Goal: Task Accomplishment & Management: Use online tool/utility

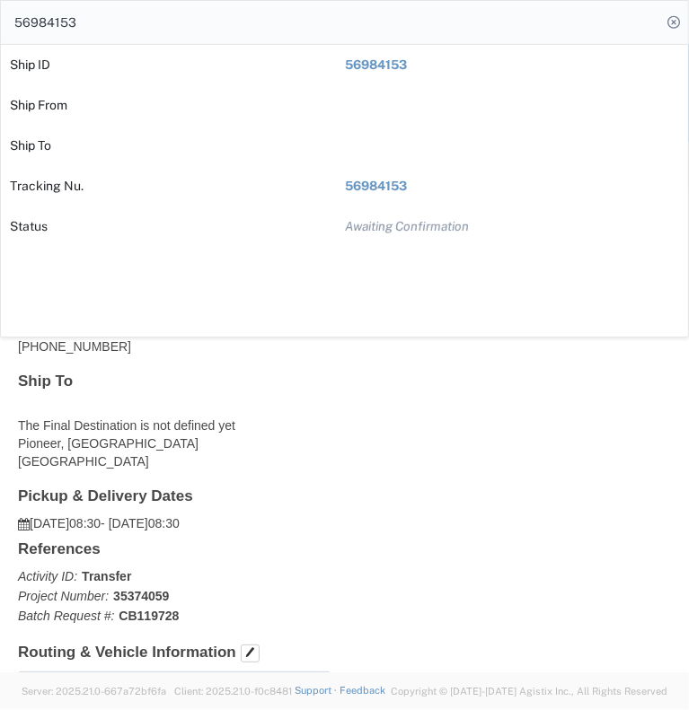
click at [668, 27] on icon at bounding box center [673, 22] width 25 height 25
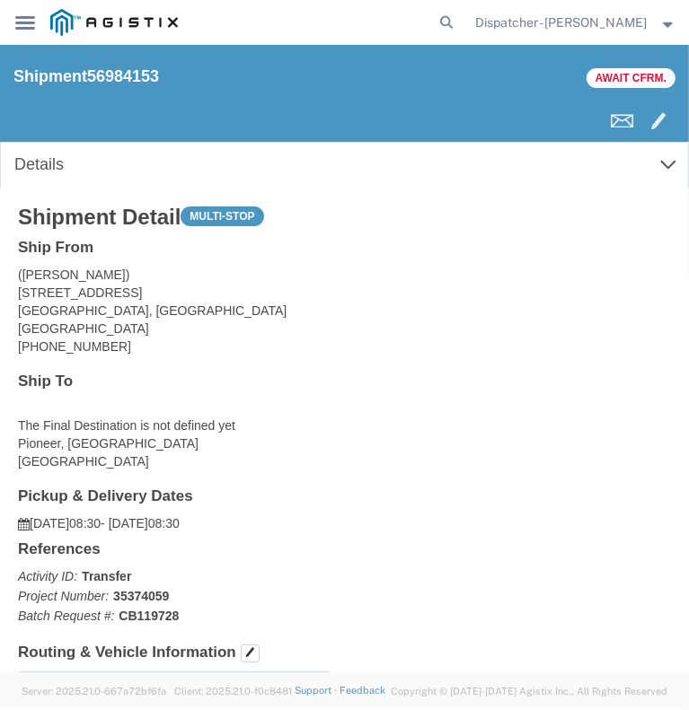
click at [14, 22] on div "main_menu Created with Sketch." at bounding box center [25, 22] width 50 height 45
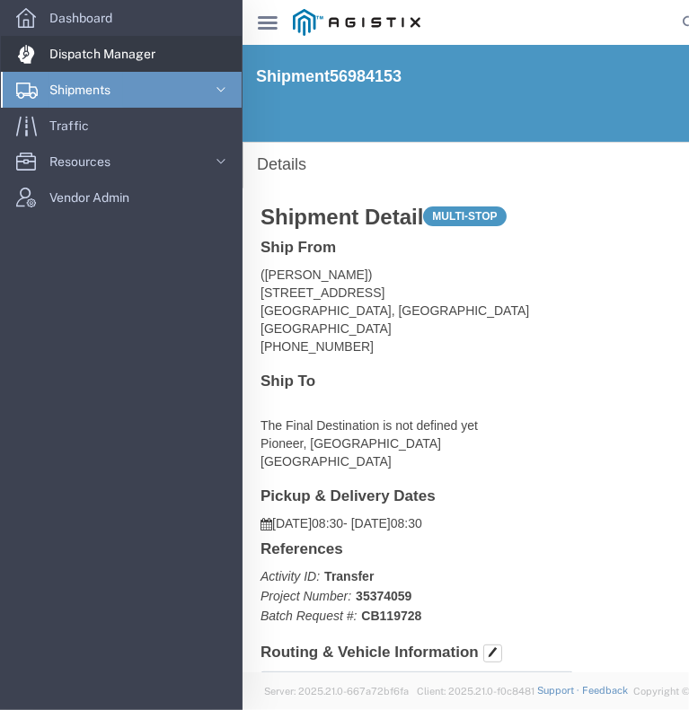
click at [93, 57] on span "Dispatch Manager" at bounding box center [108, 54] width 119 height 36
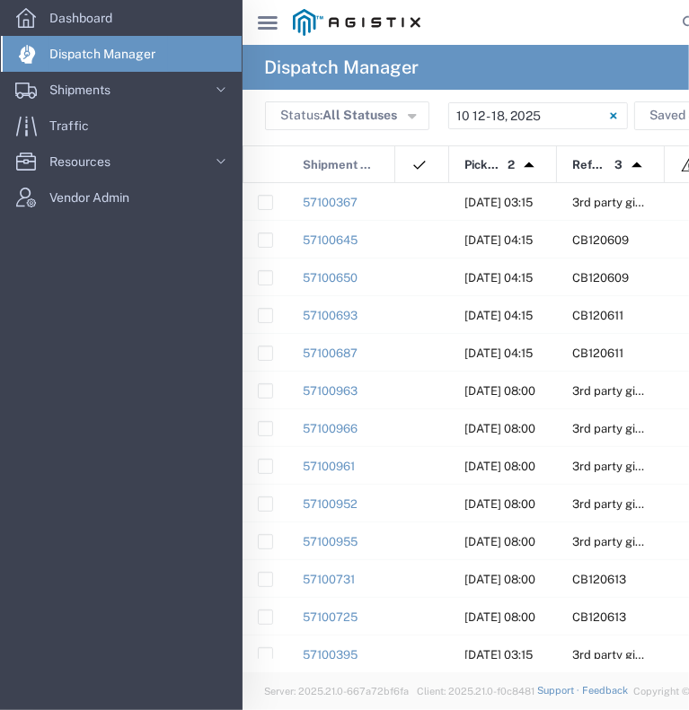
click at [266, 17] on icon at bounding box center [268, 22] width 20 height 13
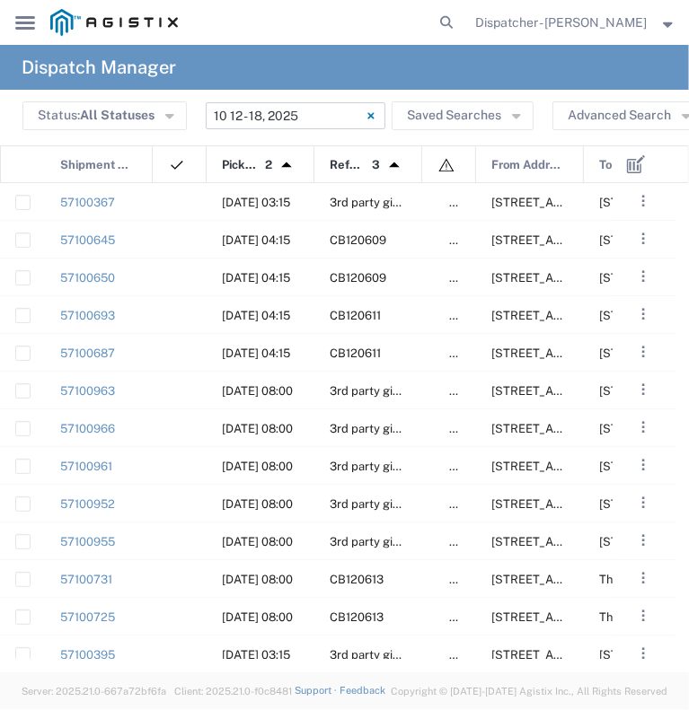
click at [265, 111] on input "[DATE] - [DATE]" at bounding box center [296, 115] width 180 height 27
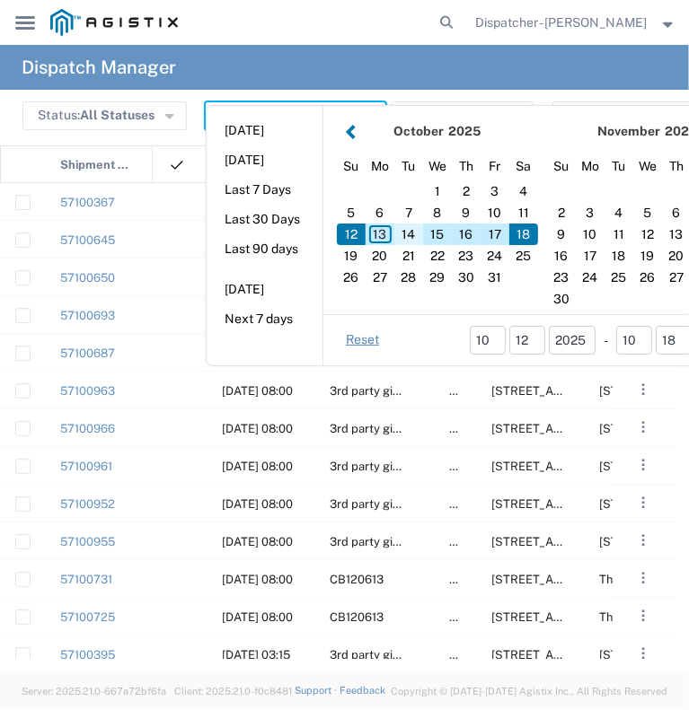
click at [404, 233] on div "14" at bounding box center [408, 235] width 29 height 22
type input "[DATE]"
type input "[DATE] - [DATE]"
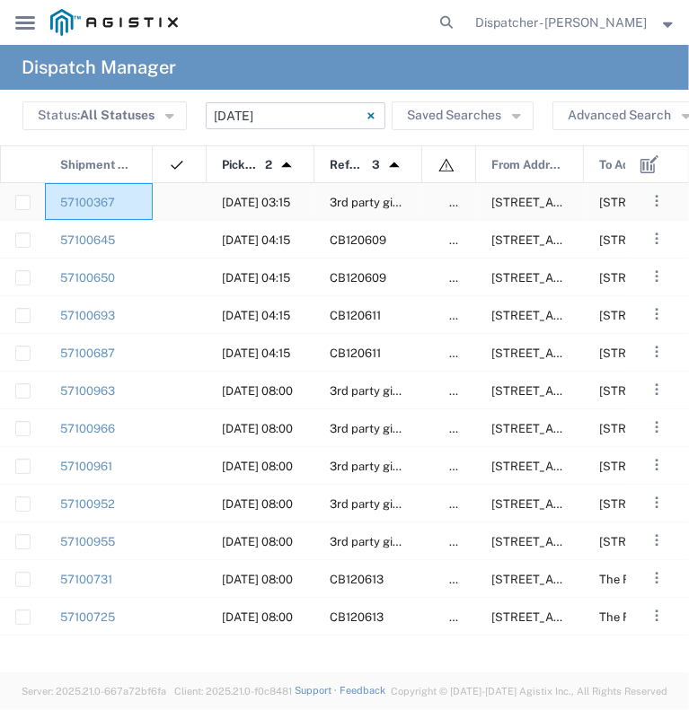
click at [129, 202] on div "57100367" at bounding box center [99, 201] width 108 height 37
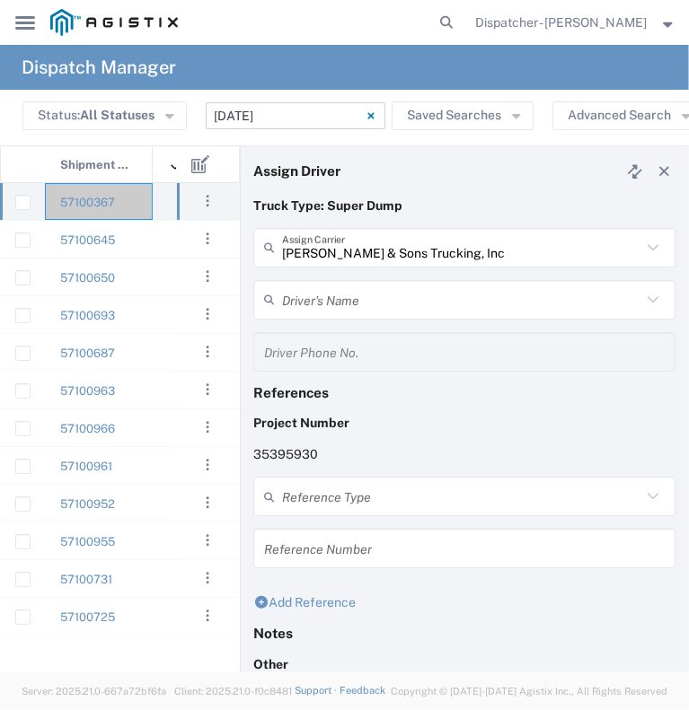
click at [404, 235] on input "[PERSON_NAME] & Sons Trucking, Inc" at bounding box center [461, 247] width 359 height 31
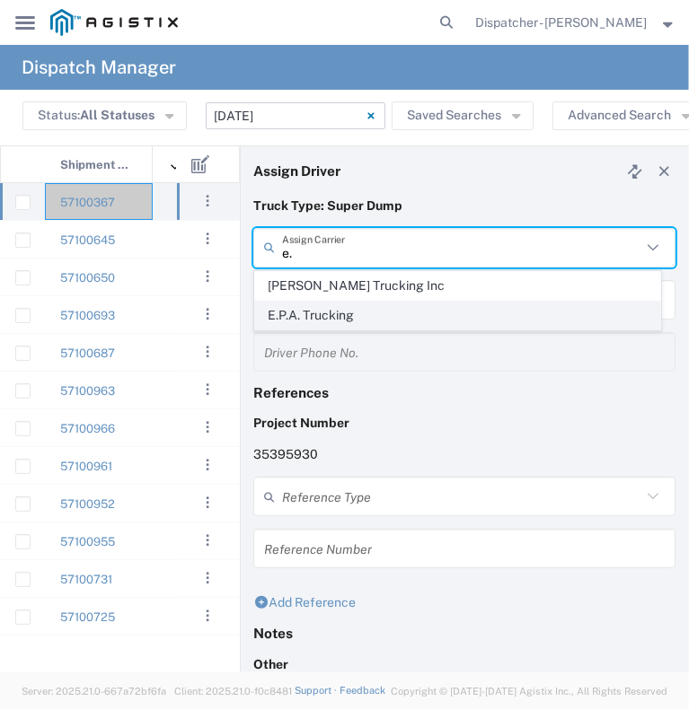
click at [366, 322] on span "E.P.A. Trucking" at bounding box center [457, 316] width 405 height 28
type input "E.P.A. Trucking"
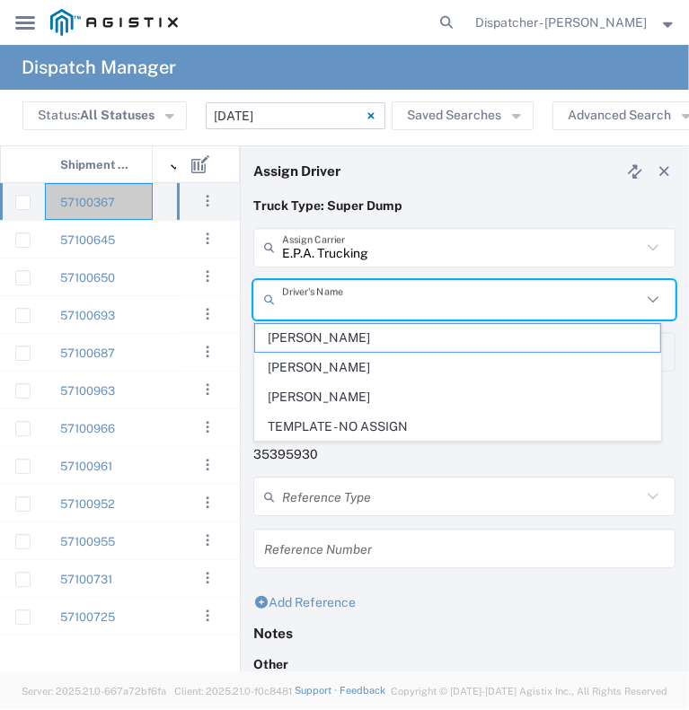
click at [340, 297] on input "text" at bounding box center [461, 299] width 359 height 31
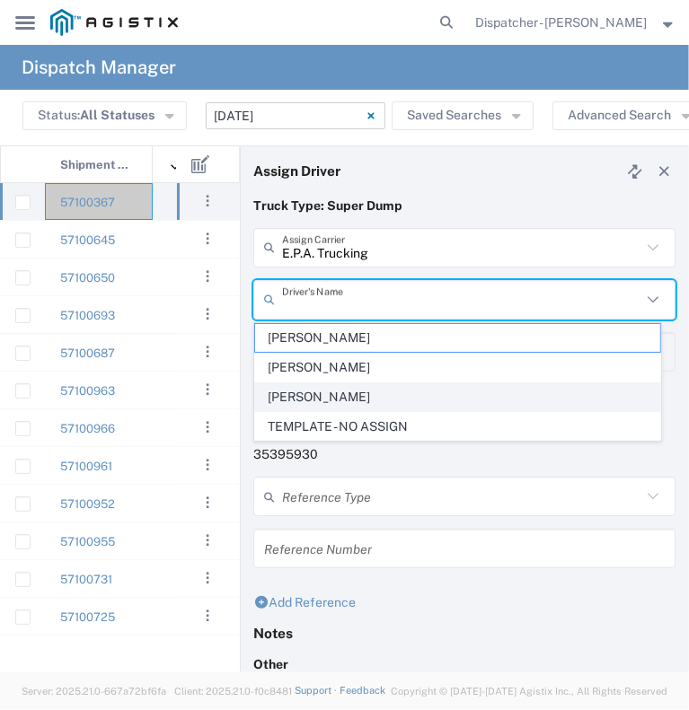
click at [344, 387] on span "[PERSON_NAME]" at bounding box center [457, 398] width 405 height 28
type input "[PERSON_NAME]"
type input "6505371145"
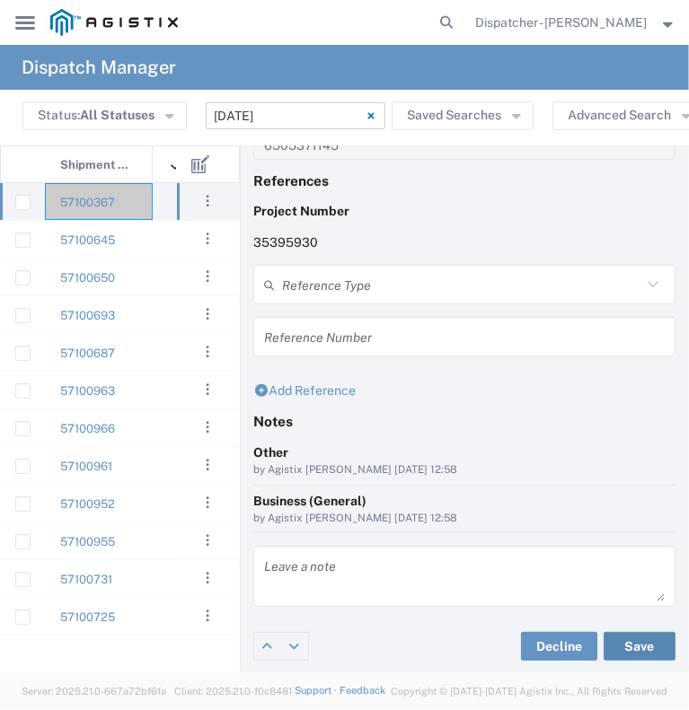
click at [635, 647] on button "Save" at bounding box center [640, 646] width 72 height 29
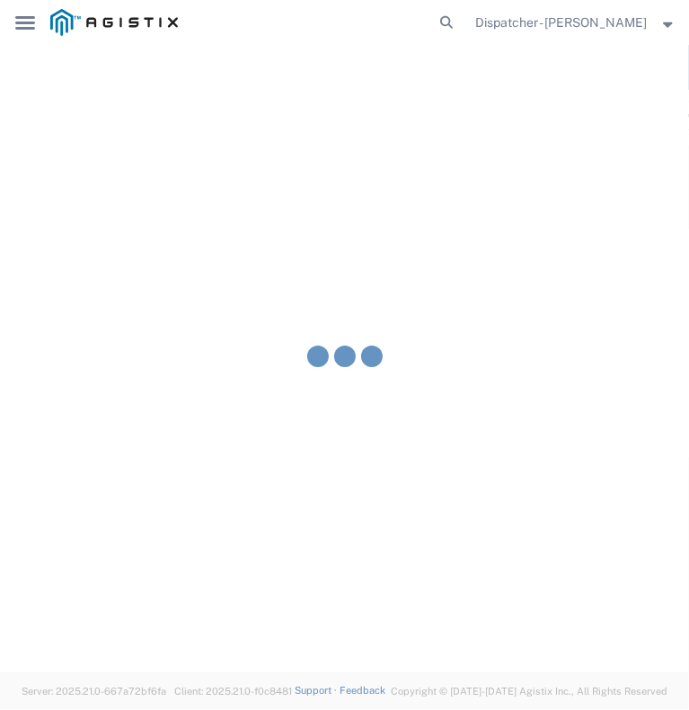
type input "[PERSON_NAME]"
type input "E.P.A. Trucking"
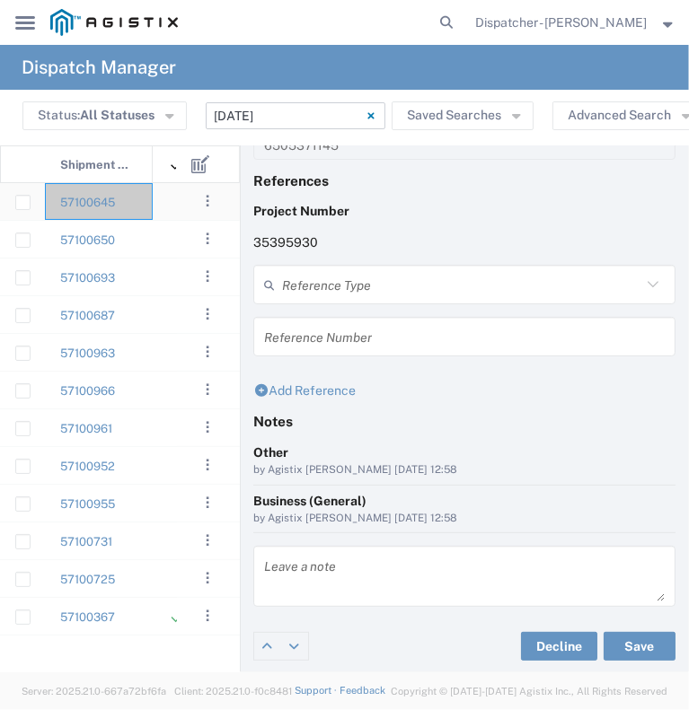
click at [141, 202] on div "57100645" at bounding box center [99, 201] width 108 height 37
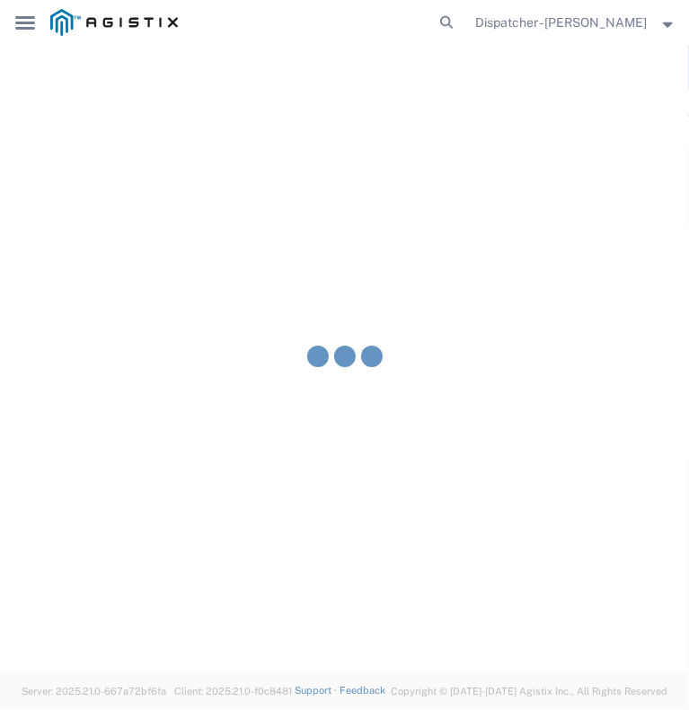
type input "[PERSON_NAME] & Sons Trucking, Inc"
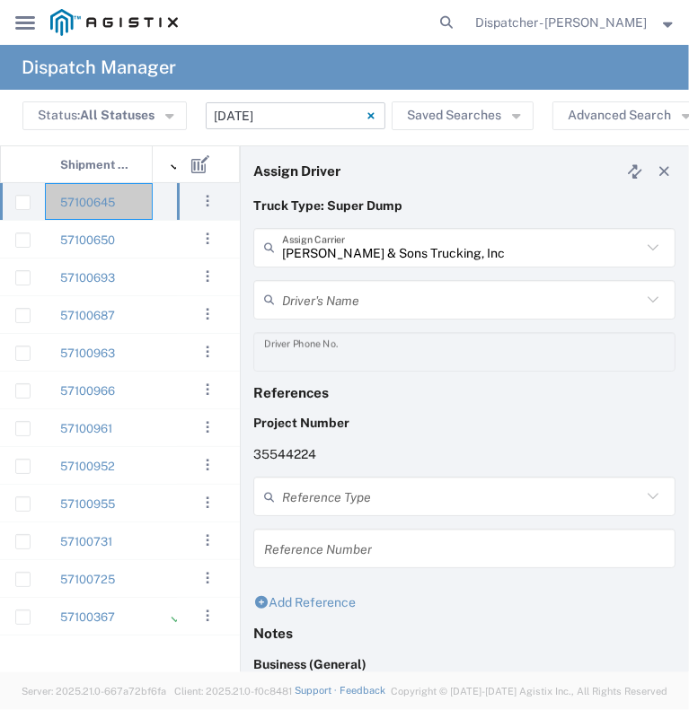
click at [367, 296] on input "text" at bounding box center [461, 299] width 359 height 31
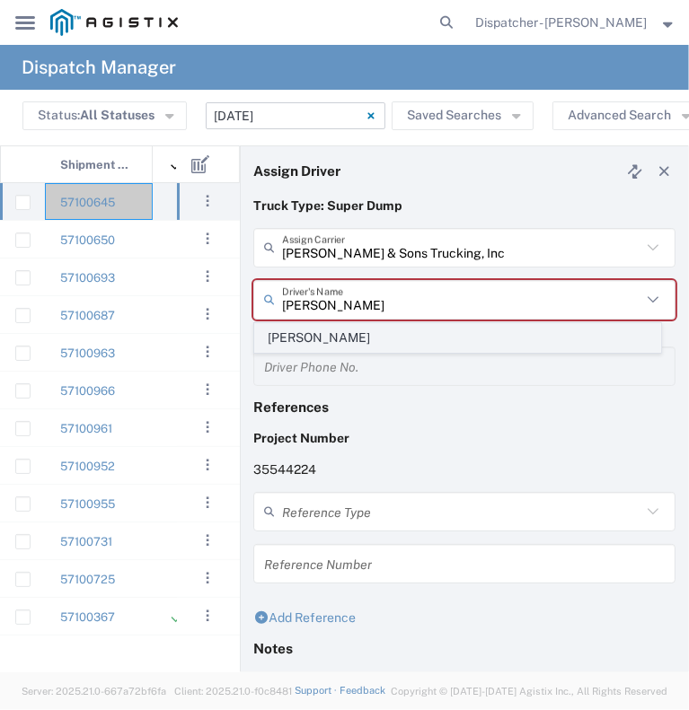
click at [370, 339] on span "[PERSON_NAME]" at bounding box center [457, 338] width 405 height 28
type input "[PERSON_NAME]"
type input "2096295517"
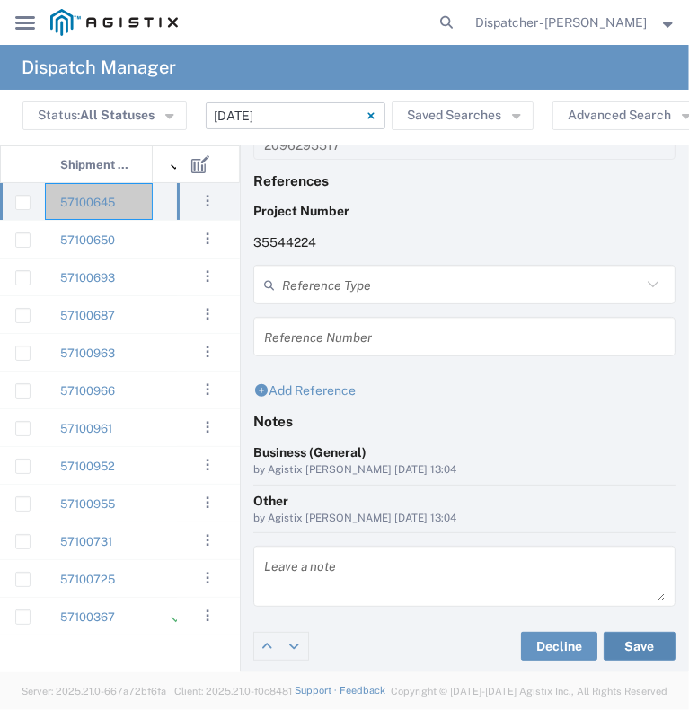
click at [606, 640] on button "Save" at bounding box center [640, 646] width 72 height 29
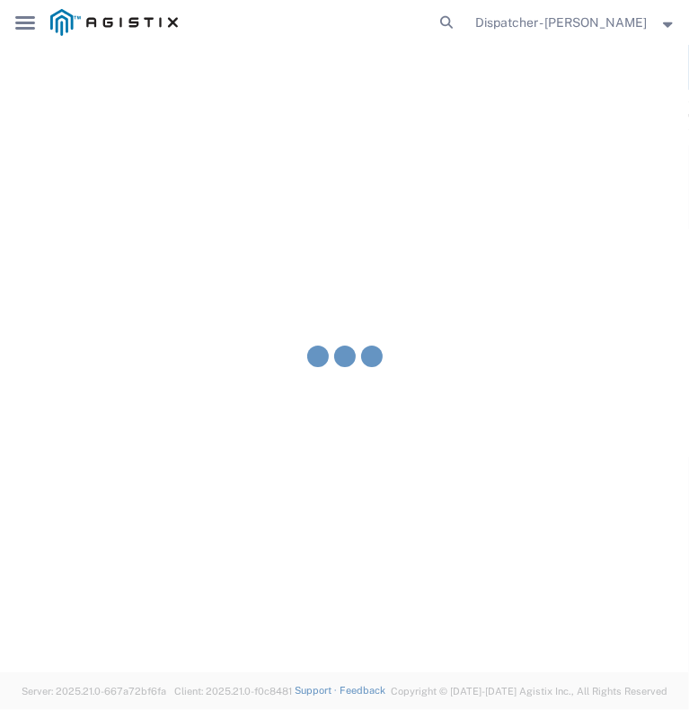
type input "[PERSON_NAME]"
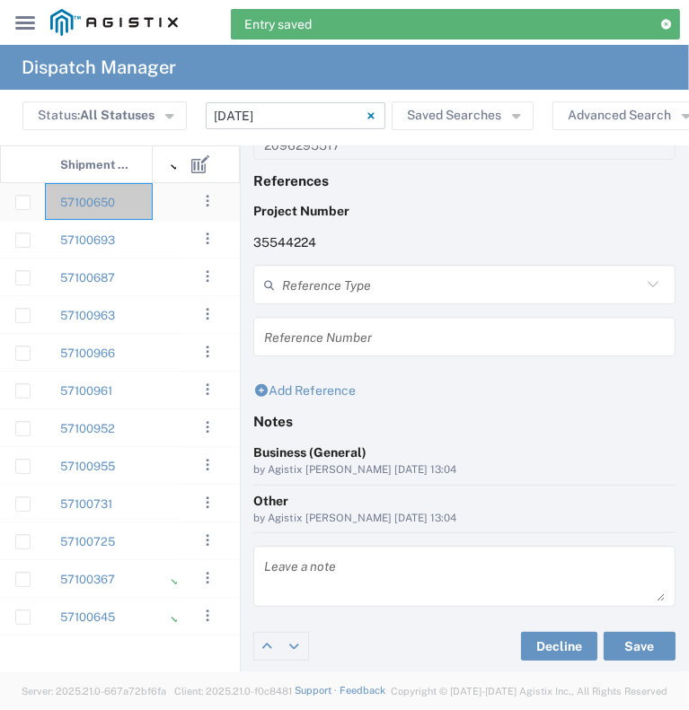
click at [140, 207] on div "57100650" at bounding box center [99, 201] width 108 height 37
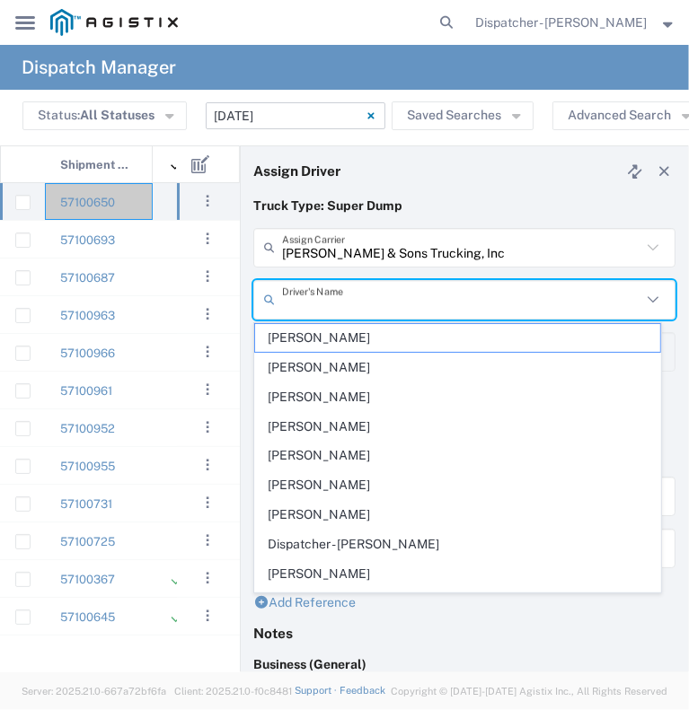
click at [317, 287] on input "text" at bounding box center [461, 299] width 359 height 31
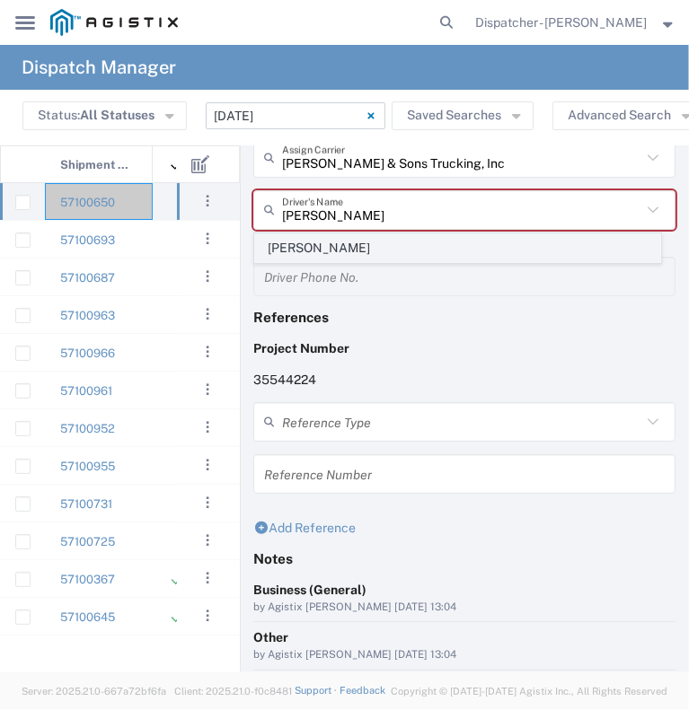
click at [349, 252] on span "[PERSON_NAME]" at bounding box center [457, 248] width 405 height 28
type input "[PERSON_NAME]"
type input "9253660399"
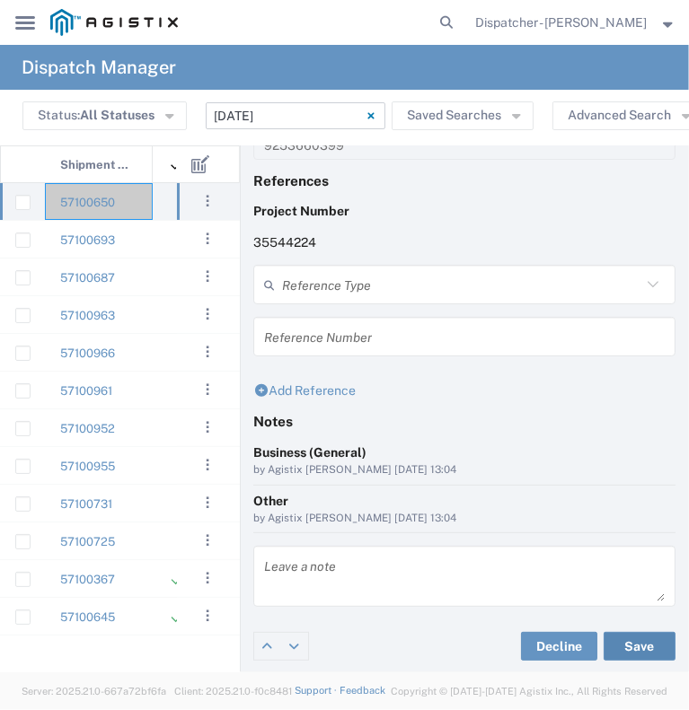
click at [640, 647] on button "Save" at bounding box center [640, 646] width 72 height 29
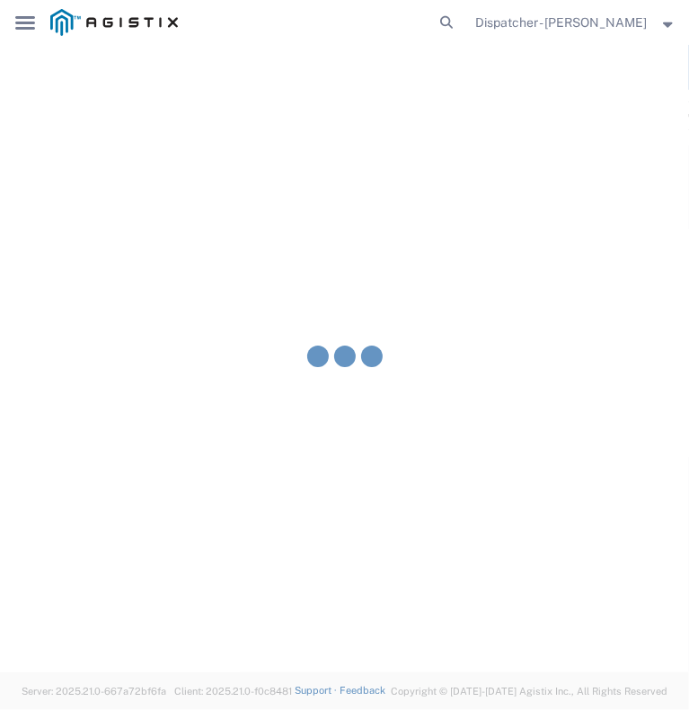
type input "[PERSON_NAME]"
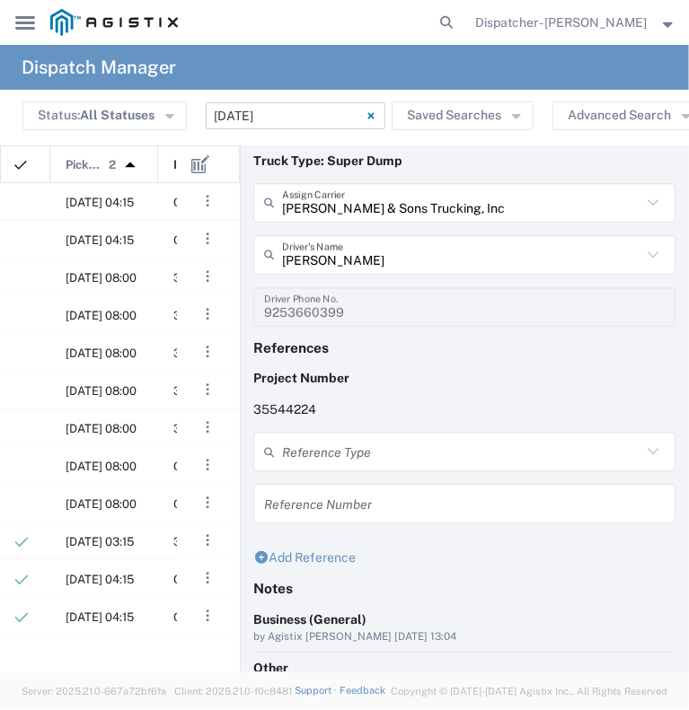
scroll to position [0, 338]
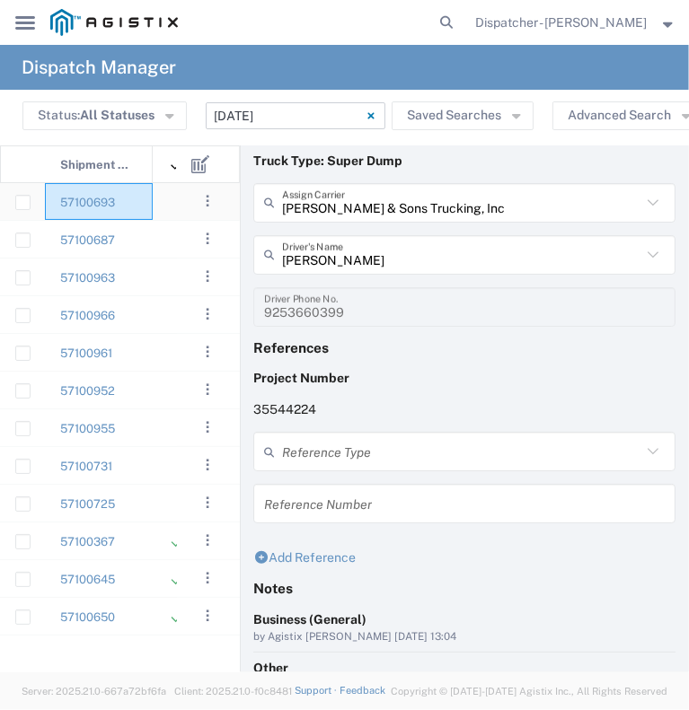
click at [137, 206] on div "57100693" at bounding box center [99, 201] width 108 height 37
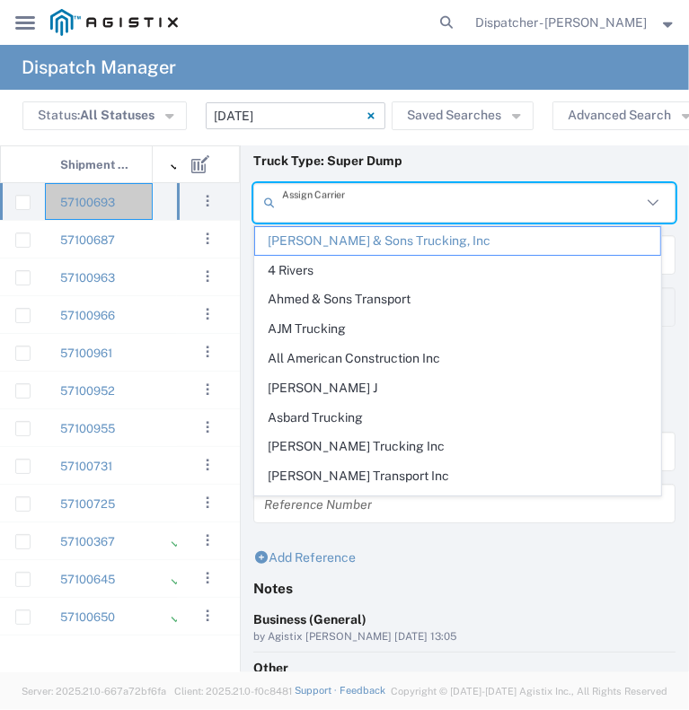
click at [390, 193] on input "text" at bounding box center [461, 202] width 359 height 31
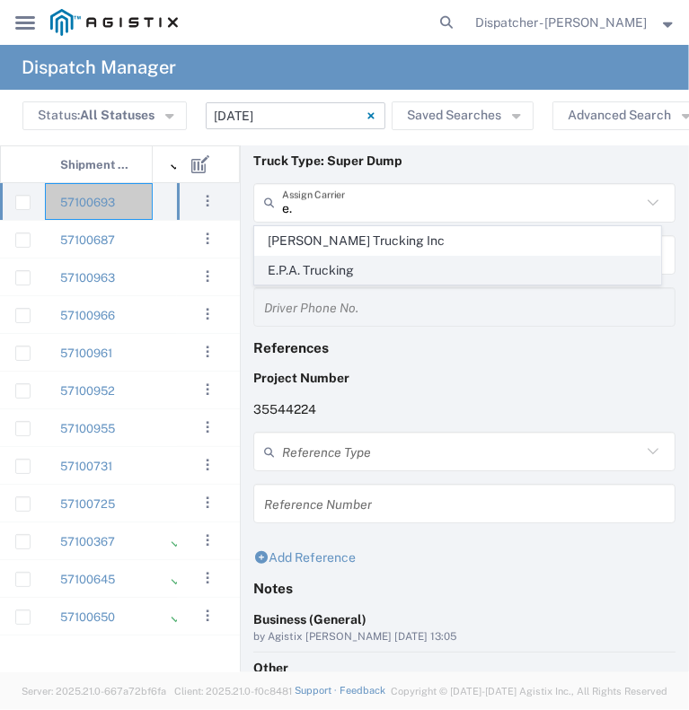
click at [308, 270] on span "E.P.A. Trucking" at bounding box center [457, 271] width 405 height 28
type input "E.P.A. Trucking"
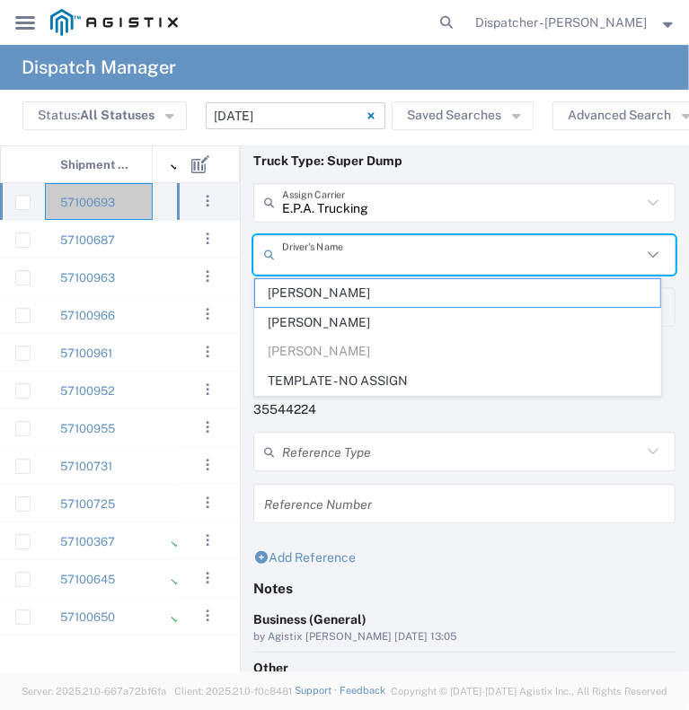
click at [314, 255] on input "text" at bounding box center [461, 254] width 359 height 31
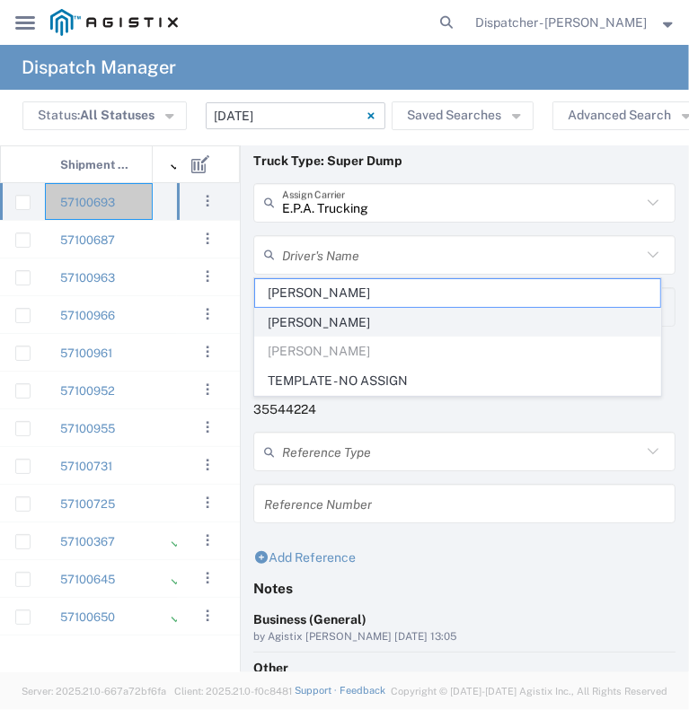
click at [313, 323] on span "[PERSON_NAME]" at bounding box center [457, 323] width 405 height 28
type input "[PERSON_NAME]"
type input "[PHONE_NUMBER]"
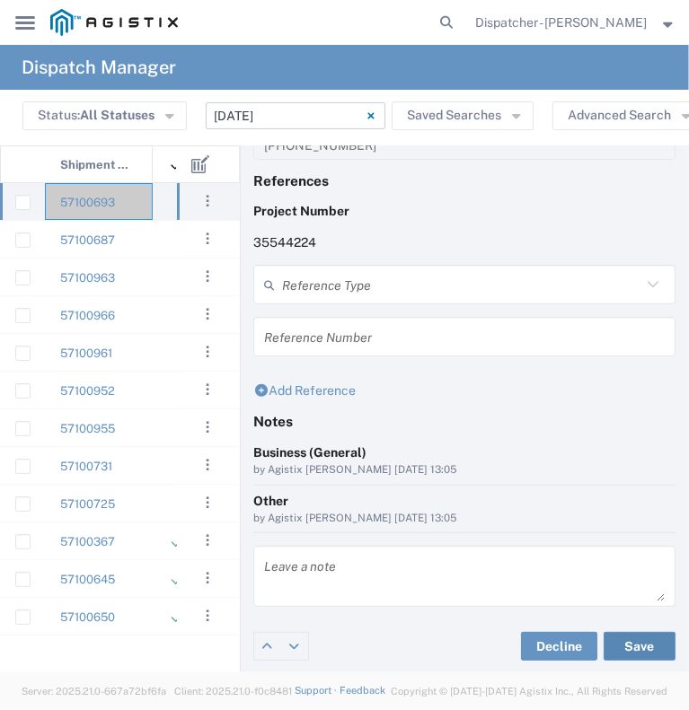
click at [620, 651] on button "Save" at bounding box center [640, 646] width 72 height 29
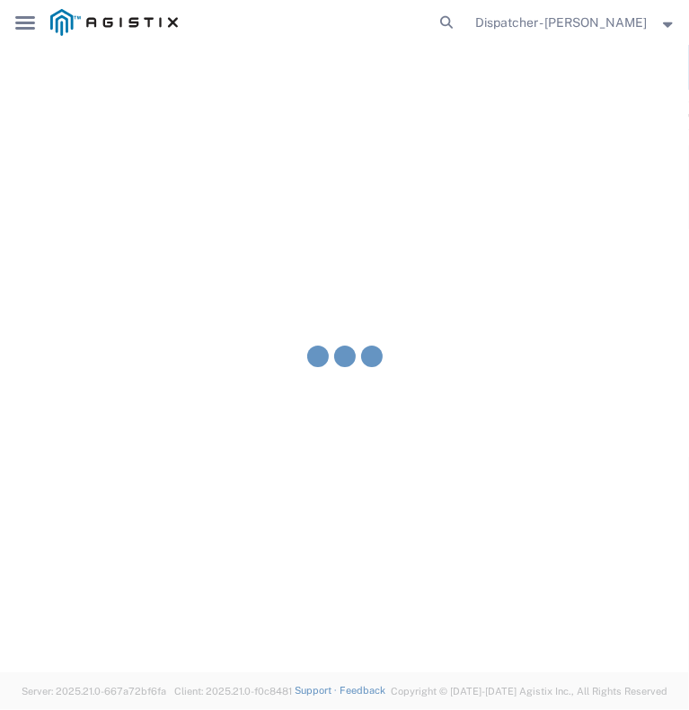
type input "[PERSON_NAME]"
type input "E.P.A. Trucking"
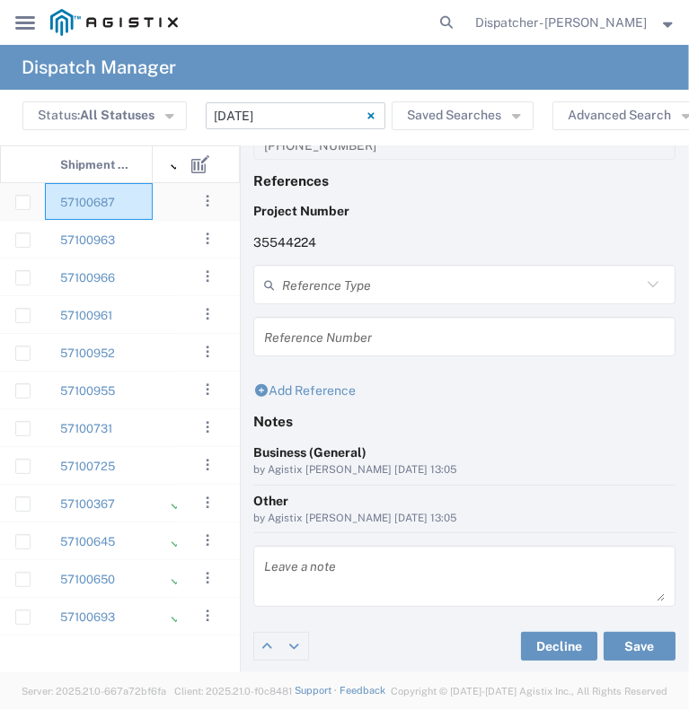
click at [147, 207] on div "57100687" at bounding box center [99, 201] width 108 height 37
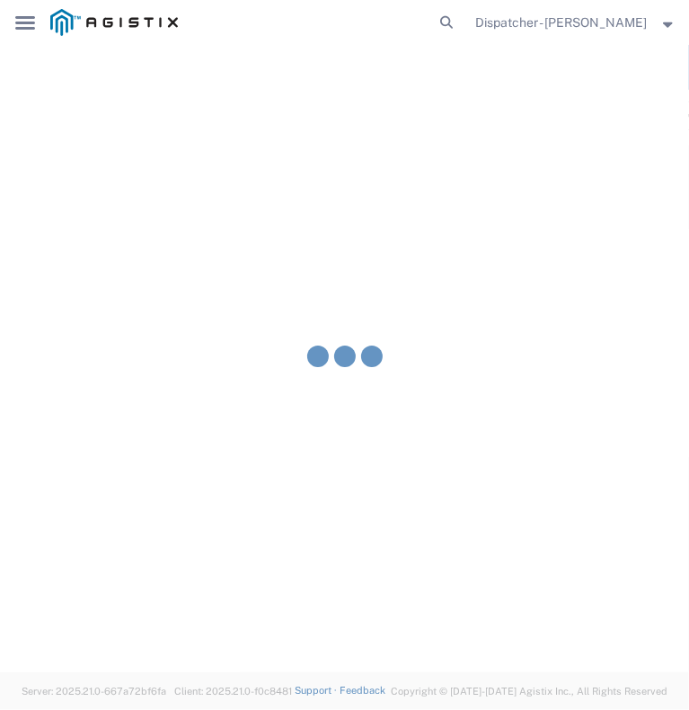
type input "[PERSON_NAME] & Sons Trucking, Inc"
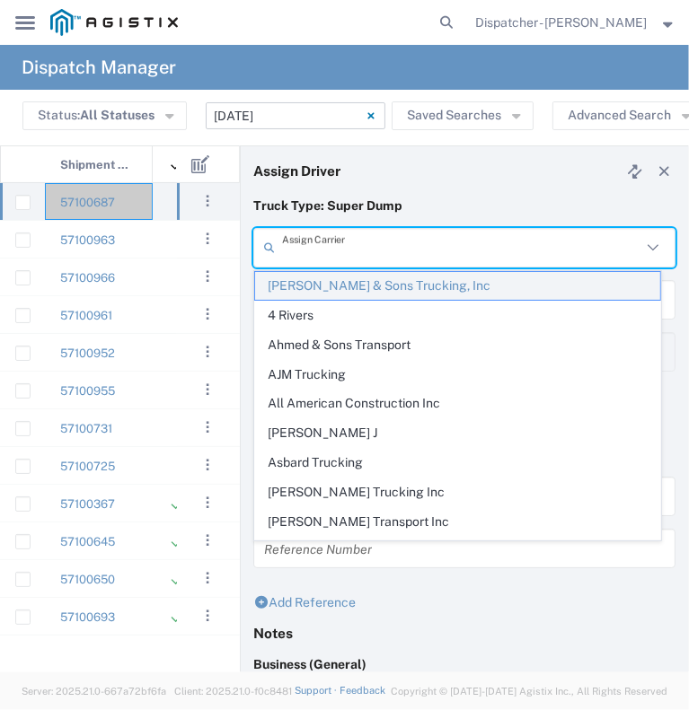
click at [408, 237] on input "text" at bounding box center [461, 247] width 359 height 31
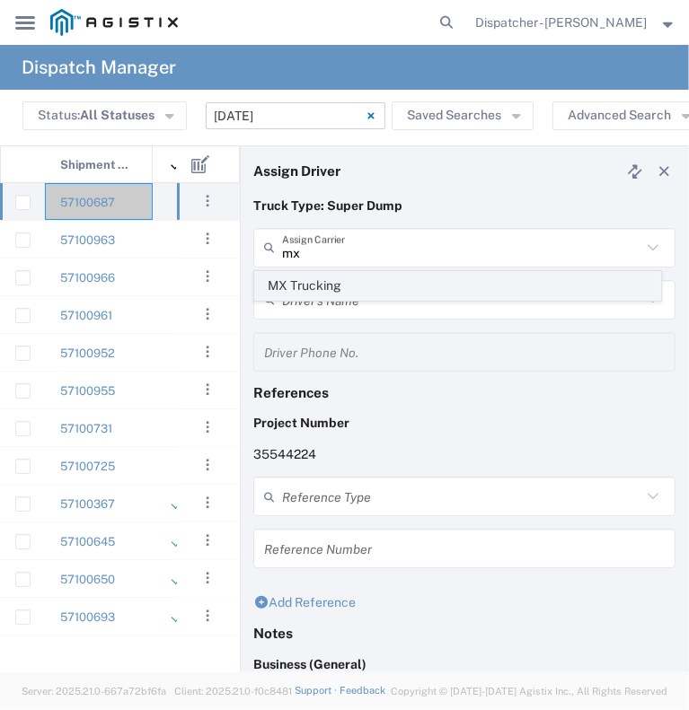
click at [383, 285] on span "MX Trucking" at bounding box center [457, 286] width 405 height 28
type input "MX Trucking"
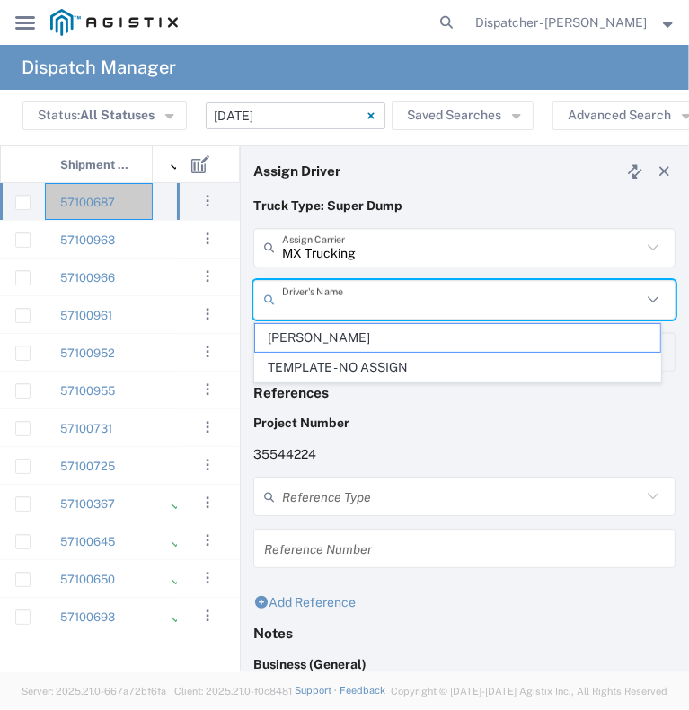
click at [366, 297] on input "text" at bounding box center [461, 299] width 359 height 31
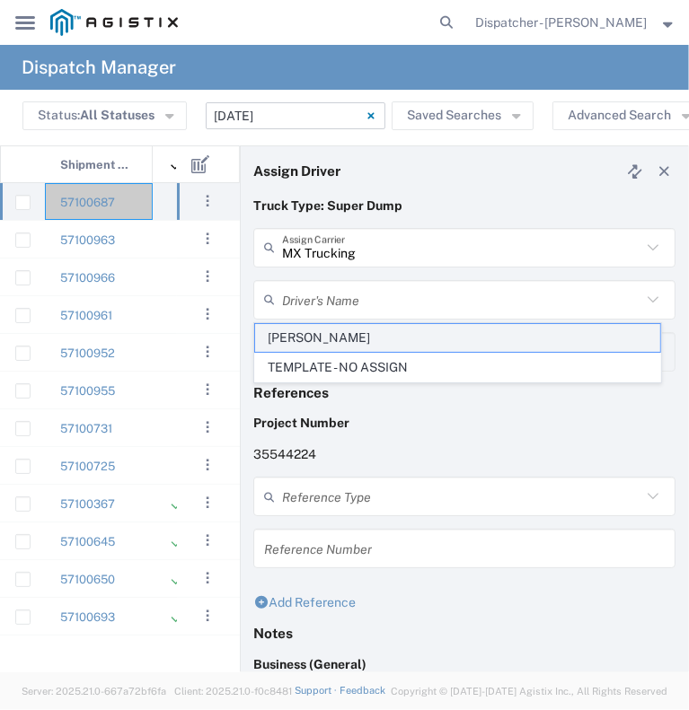
click at [360, 344] on span "[PERSON_NAME]" at bounding box center [457, 338] width 405 height 28
type input "[PERSON_NAME]"
type input "[PHONE_NUMBER]"
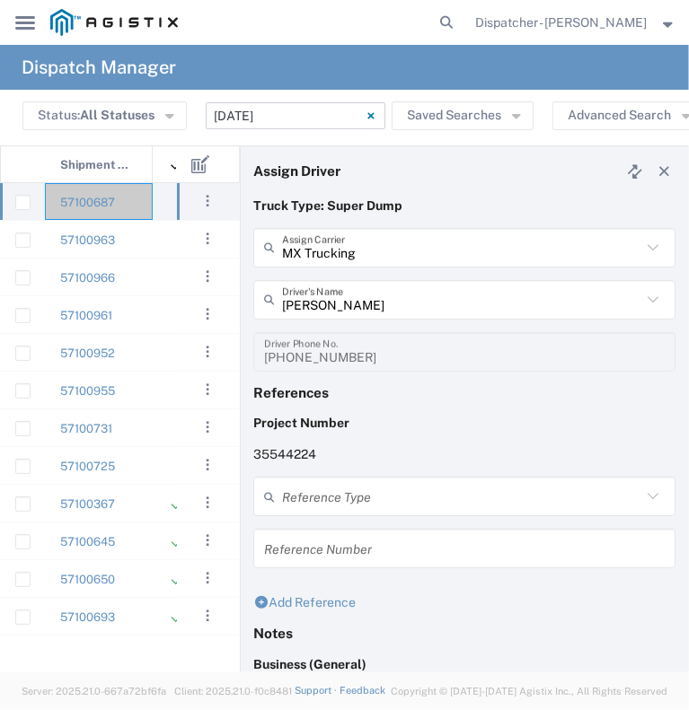
click at [273, 116] on input "[DATE] - [DATE]" at bounding box center [296, 115] width 180 height 27
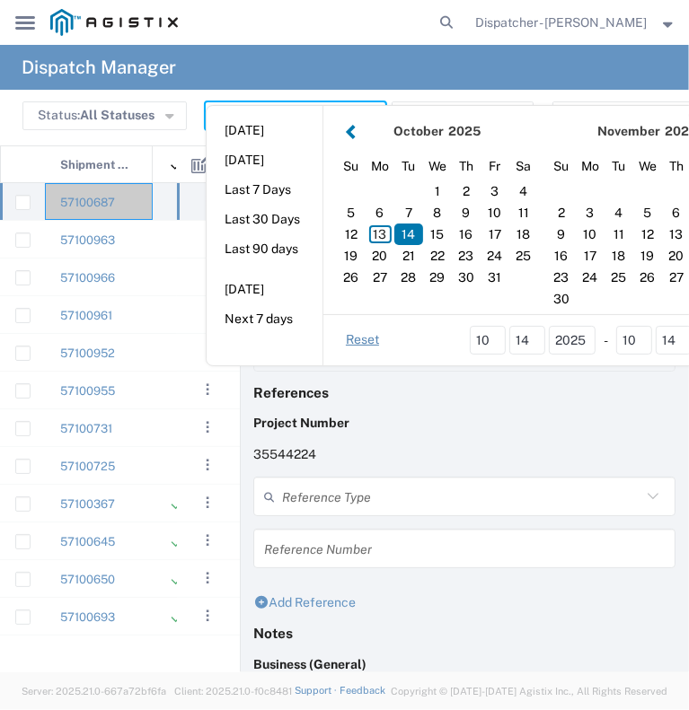
click at [333, 11] on agx-global-search at bounding box center [325, 22] width 271 height 45
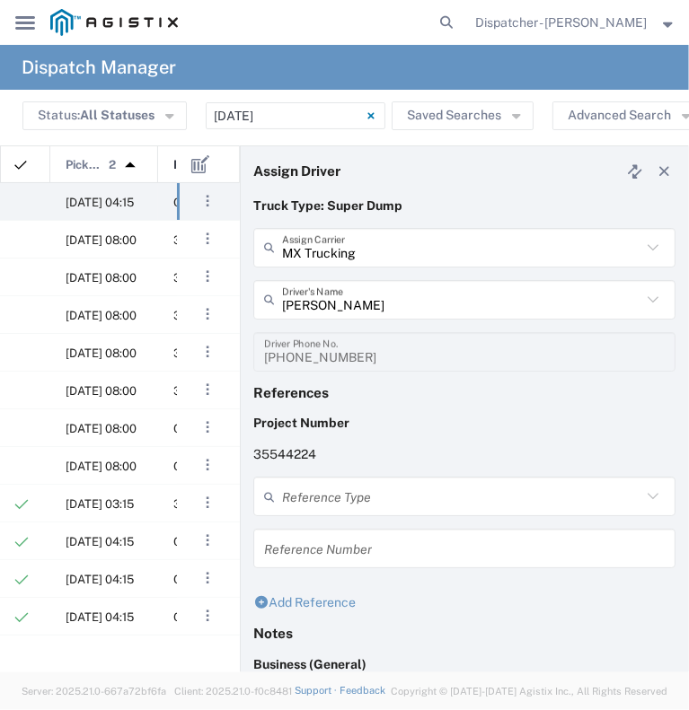
scroll to position [0, 307]
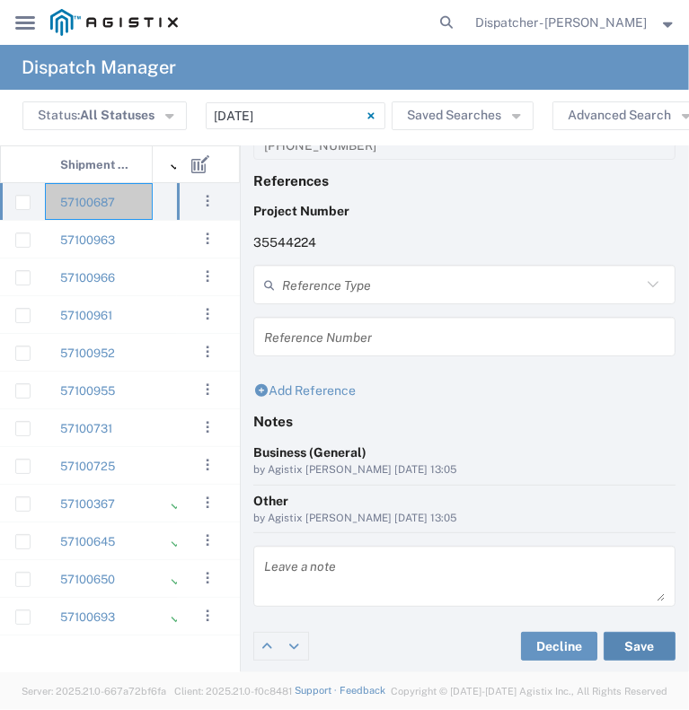
click at [606, 639] on button "Save" at bounding box center [640, 646] width 72 height 29
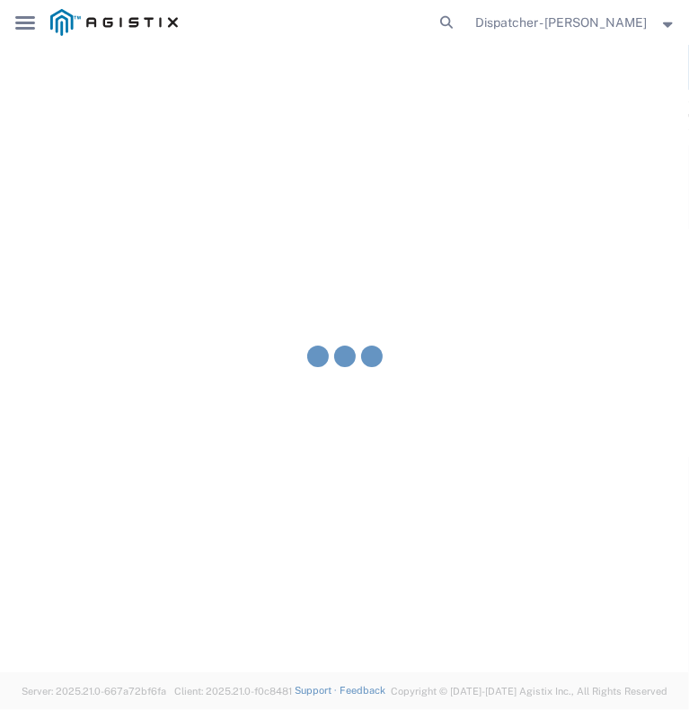
type input "[PERSON_NAME]"
type input "MX Trucking"
